Goal: Task Accomplishment & Management: Use online tool/utility

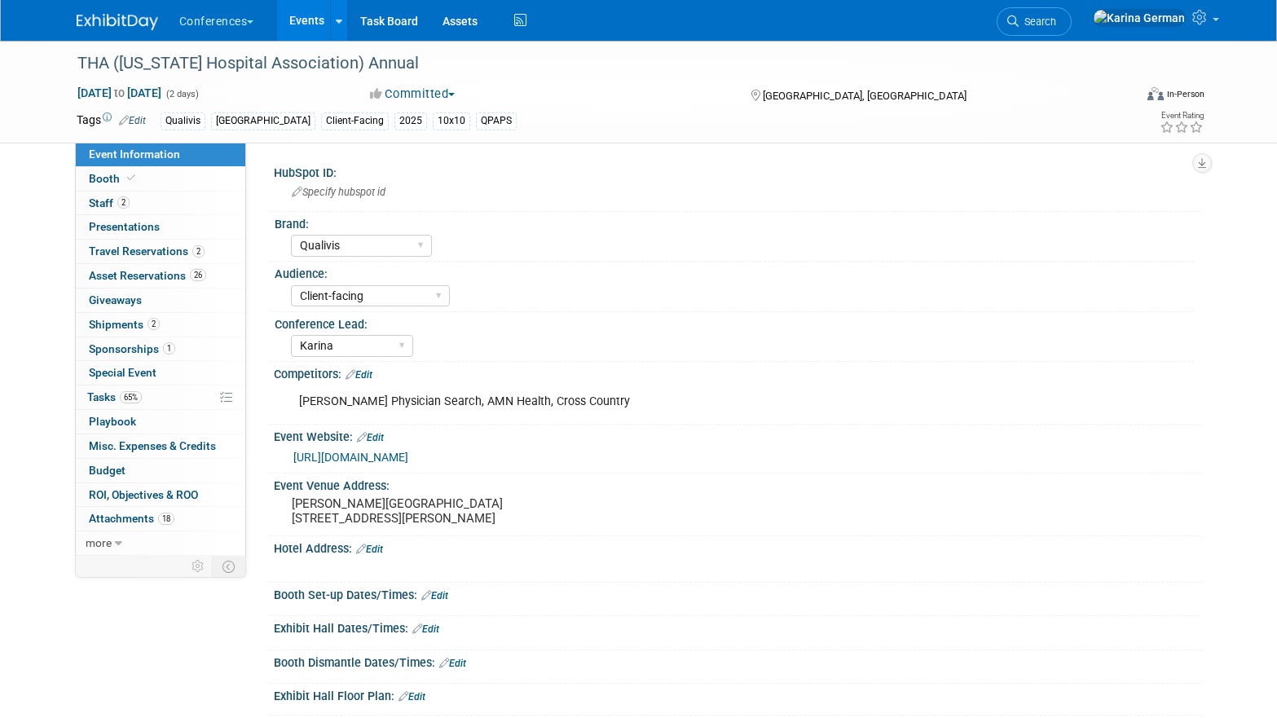
select select "Qualivis"
select select "Client-facing"
select select "Karina"
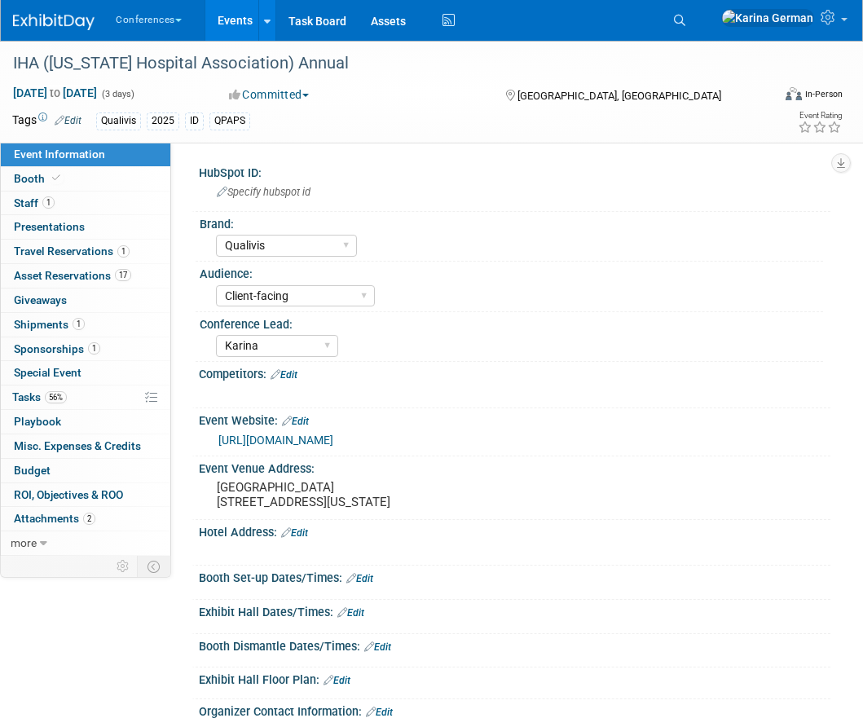
select select "Qualivis"
select select "Client-facing"
select select "Karina"
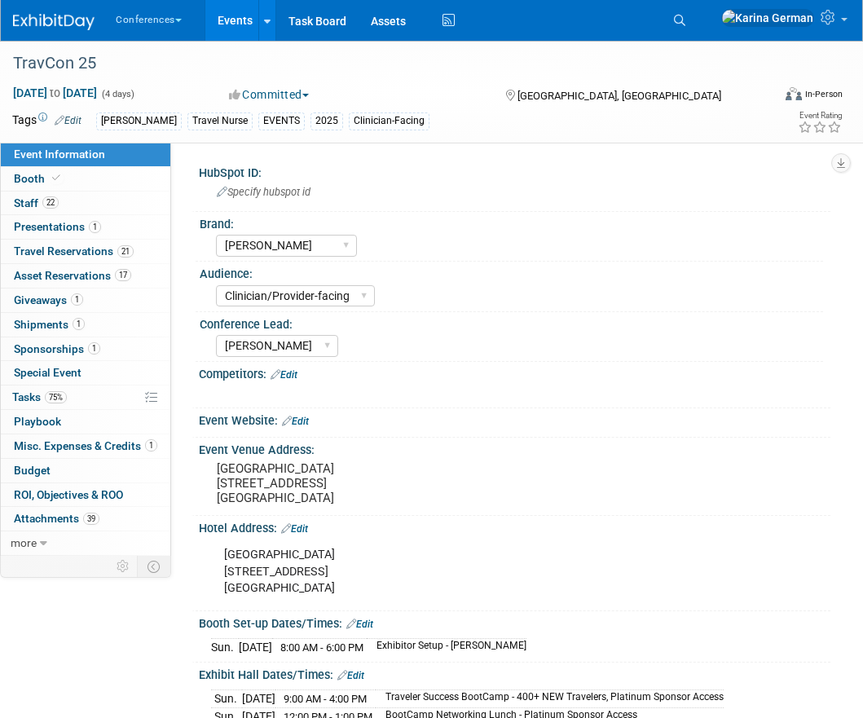
select select "[PERSON_NAME]"
select select "Clinician/Provider-facing"
select select "[PERSON_NAME]"
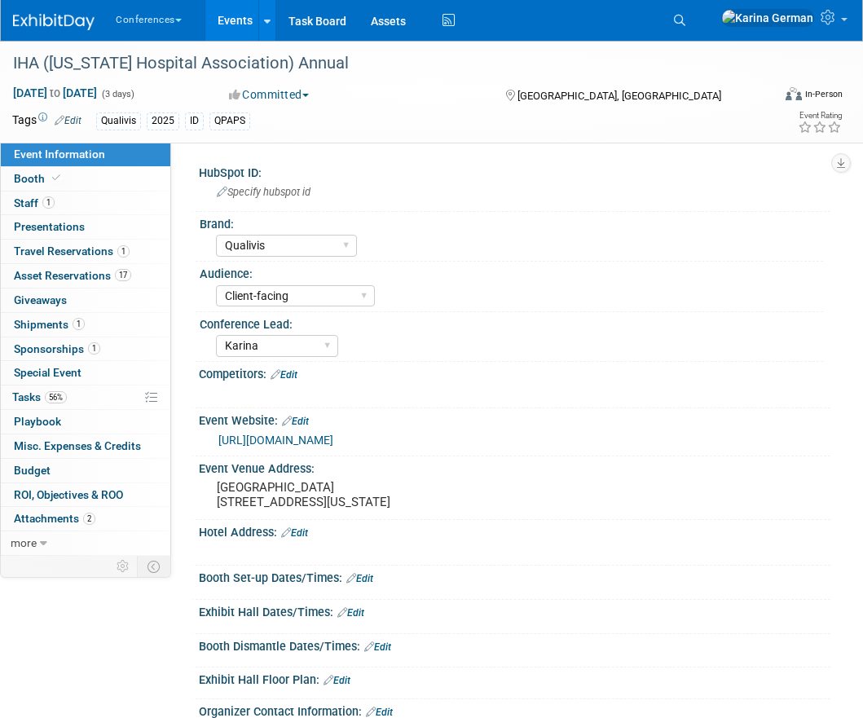
select select "Qualivis"
select select "Client-facing"
select select "Karina"
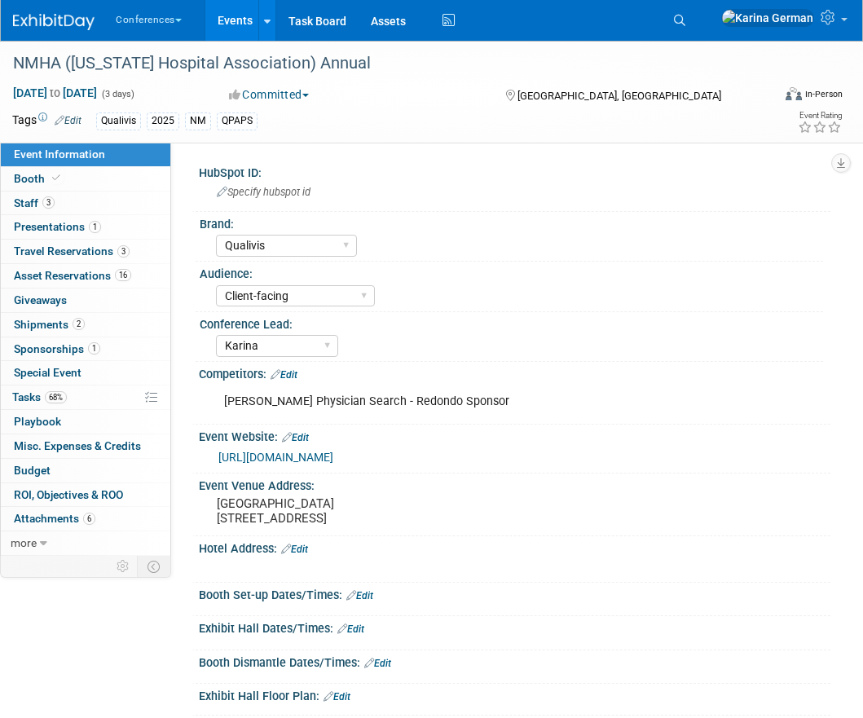
select select "Qualivis"
select select "Client-facing"
select select "Karina"
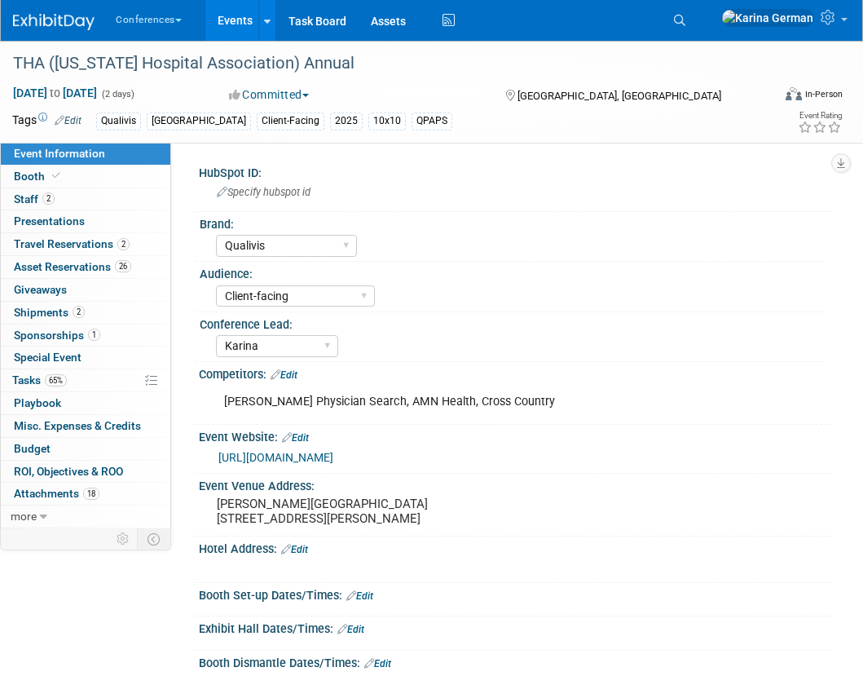
select select "Qualivis"
select select "Client-facing"
select select "Karina"
